Goal: Obtain resource: Download file/media

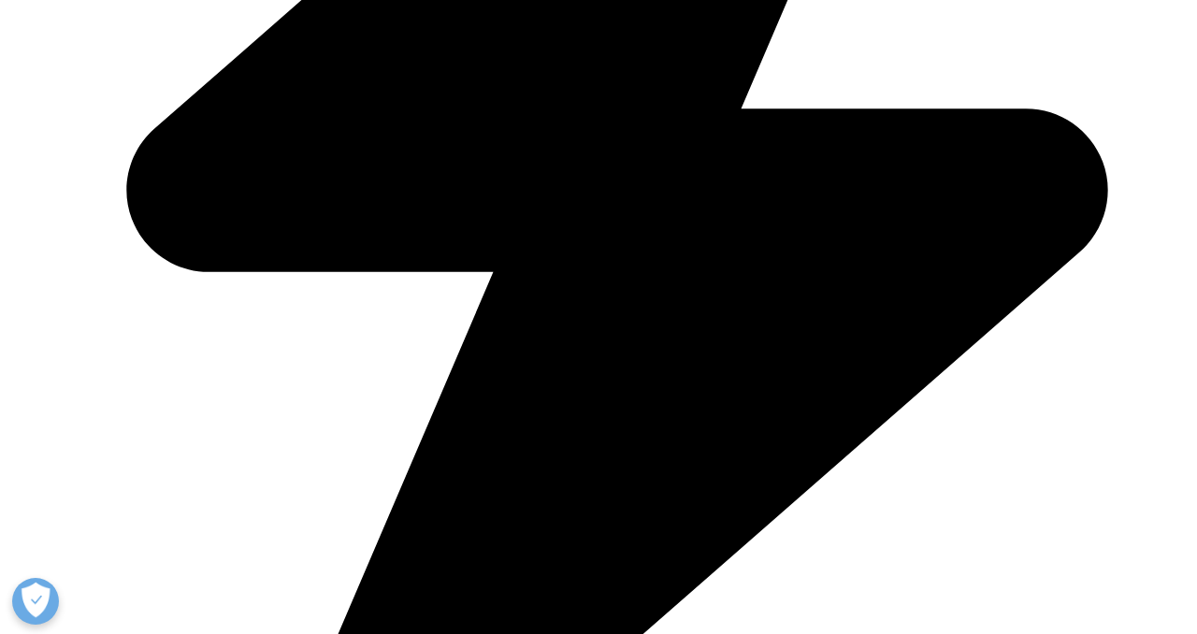
scroll to position [936, 0]
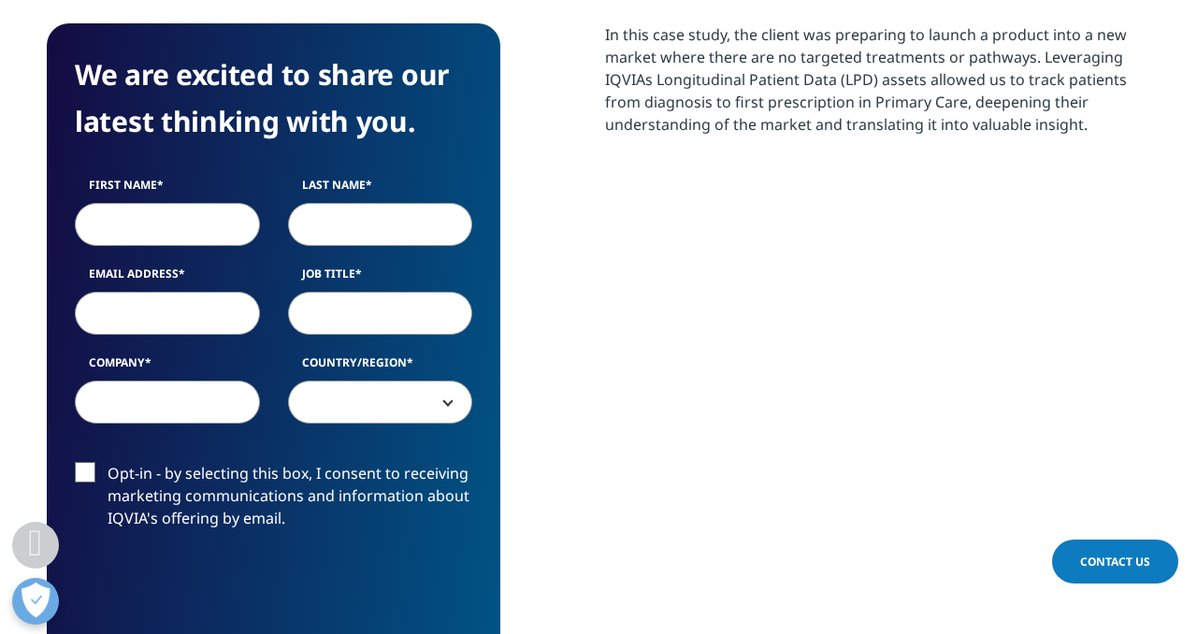
scroll to position [1069, 0]
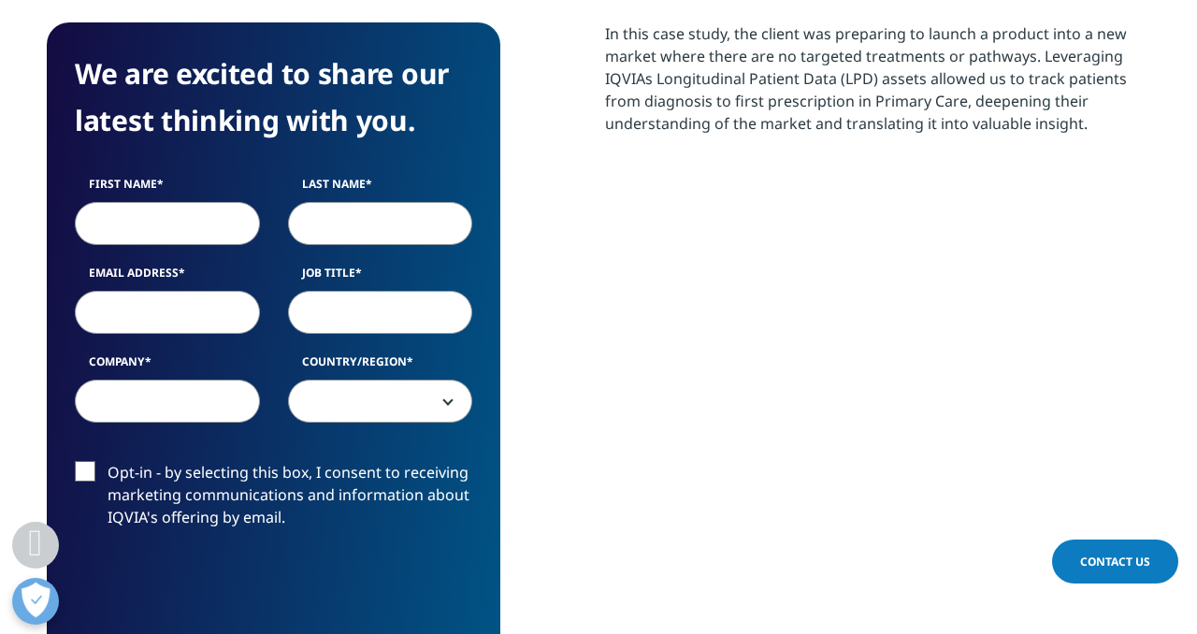
click at [125, 202] on input "First Name" at bounding box center [167, 223] width 185 height 43
click at [135, 202] on input "First Name" at bounding box center [167, 223] width 185 height 43
type input "[DEMOGRAPHIC_DATA]"
type input "Kale"
type input "[EMAIL_ADDRESS][DOMAIN_NAME]"
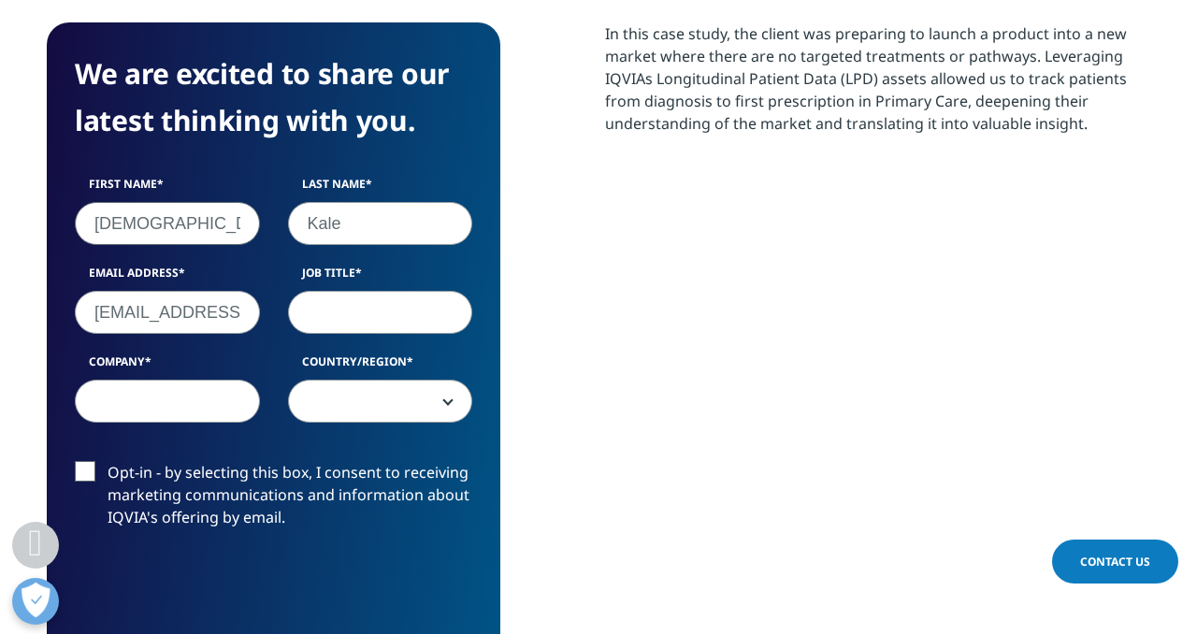
select select "Canada"
click at [181, 291] on input "[EMAIL_ADDRESS][DOMAIN_NAME]" at bounding box center [167, 312] width 185 height 43
click at [199, 291] on input "[EMAIL_ADDRESS][DOMAIN_NAME]" at bounding box center [167, 312] width 185 height 43
type input "[EMAIL_ADDRESS][DOMAIN_NAME]"
click at [353, 291] on input "Job Title" at bounding box center [380, 312] width 185 height 43
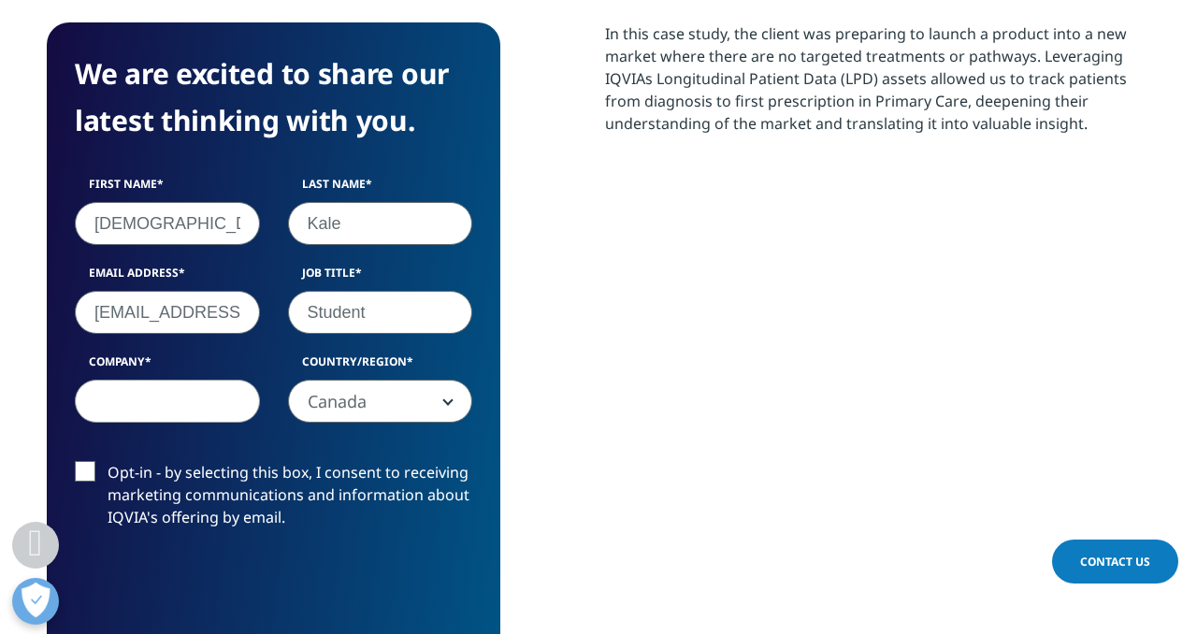
type input "Student"
click at [166, 384] on input "Company" at bounding box center [167, 401] width 185 height 43
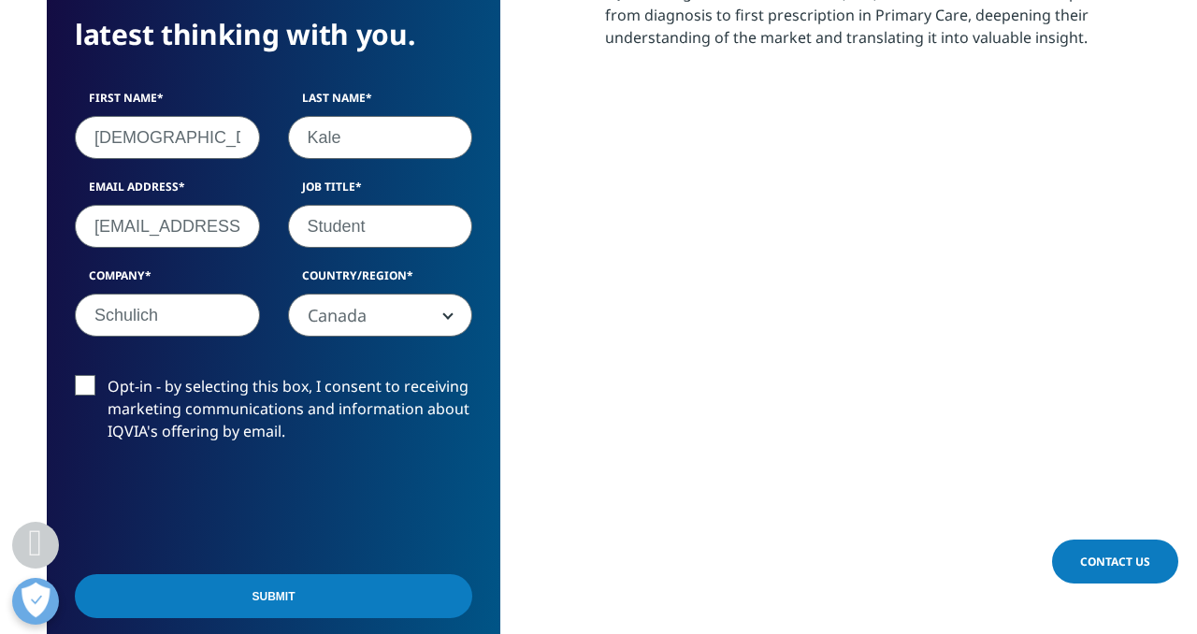
scroll to position [1200, 0]
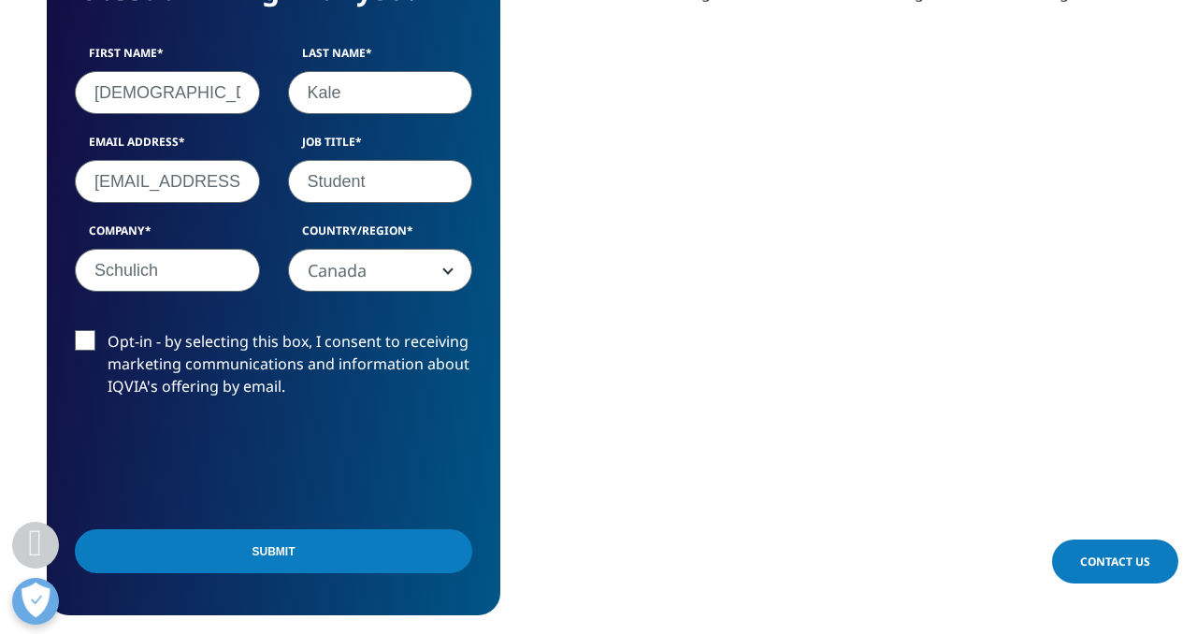
type input "Schulich"
click at [222, 529] on input "Submit" at bounding box center [274, 551] width 398 height 44
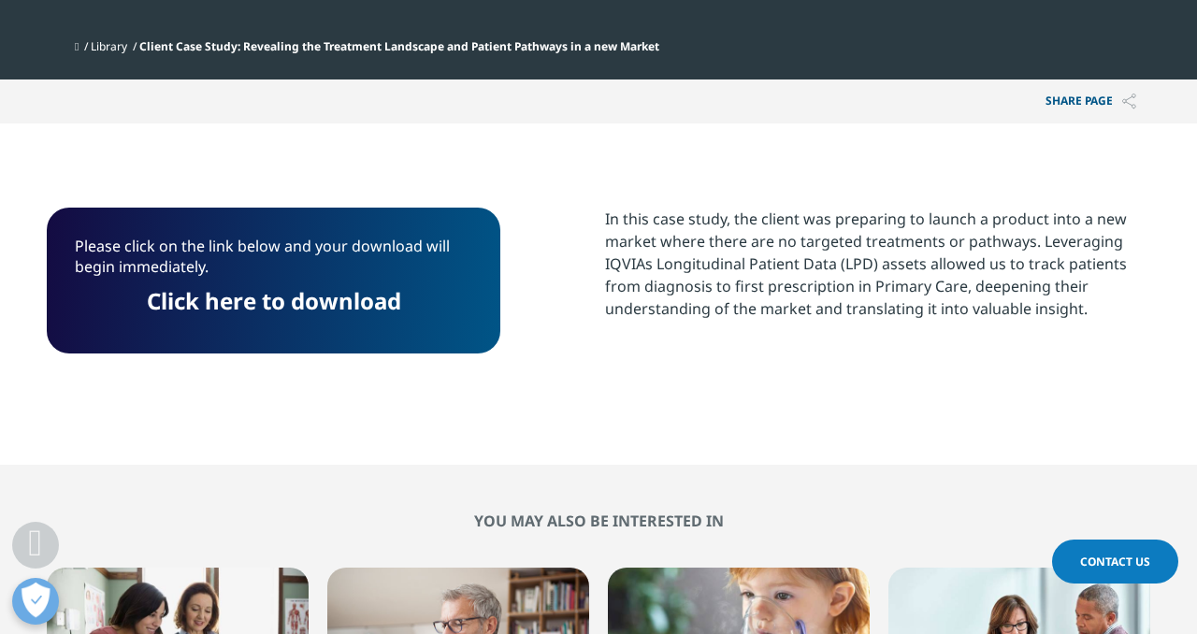
scroll to position [885, 0]
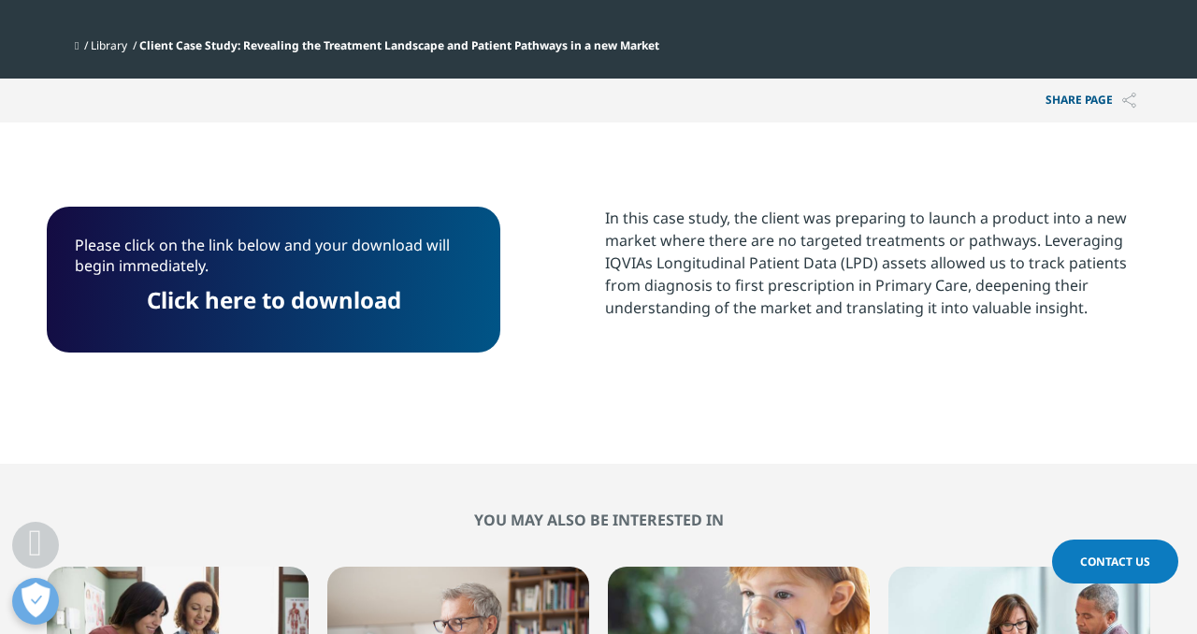
click at [308, 284] on link "Click here to download" at bounding box center [274, 299] width 254 height 31
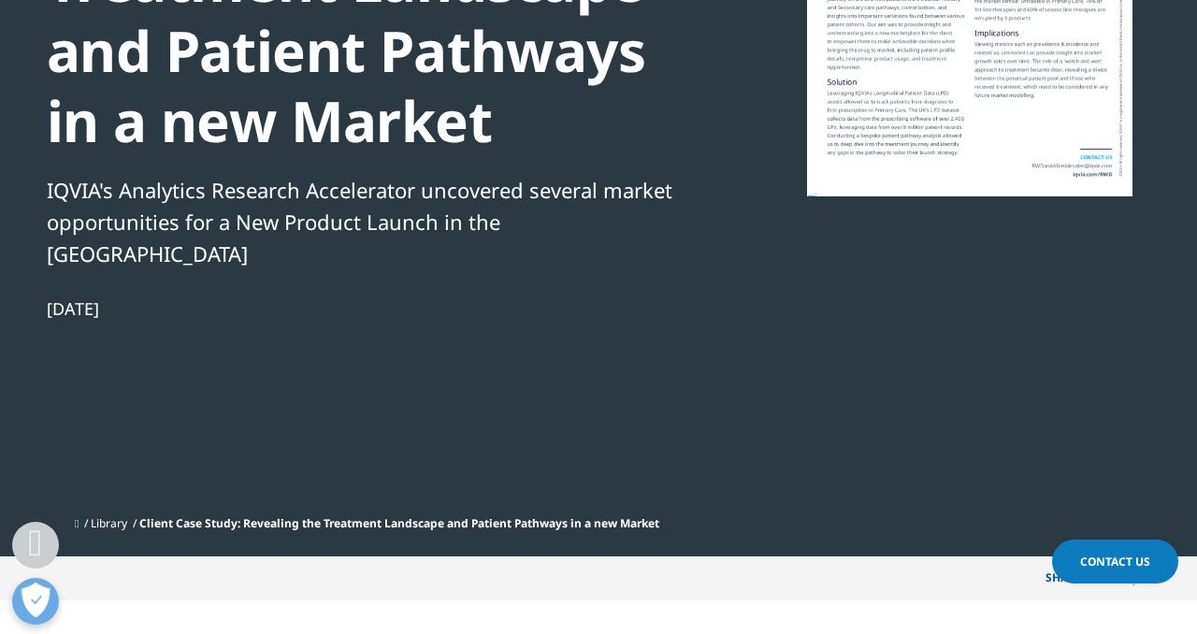
scroll to position [284, 0]
